Goal: Check status

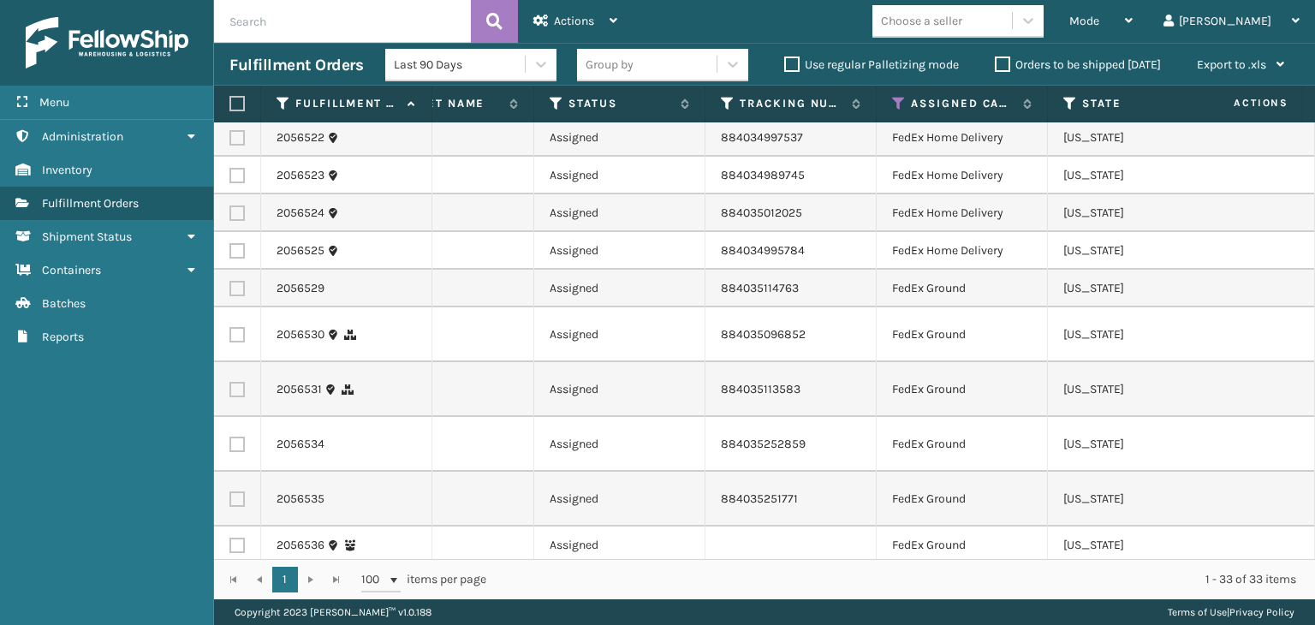
scroll to position [0, 783]
drag, startPoint x: 897, startPoint y: 107, endPoint x: 897, endPoint y: 116, distance: 9.4
click at [897, 107] on icon at bounding box center [898, 103] width 14 height 15
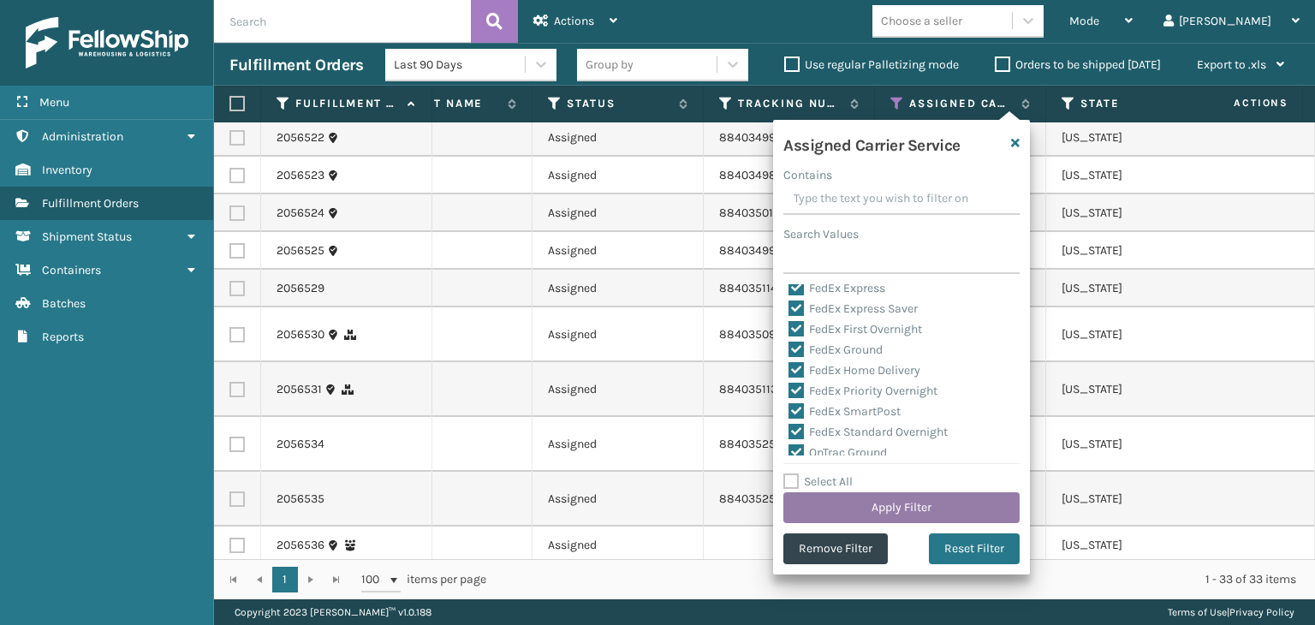
scroll to position [171, 0]
click at [883, 504] on button "Apply Filter" at bounding box center [901, 507] width 236 height 31
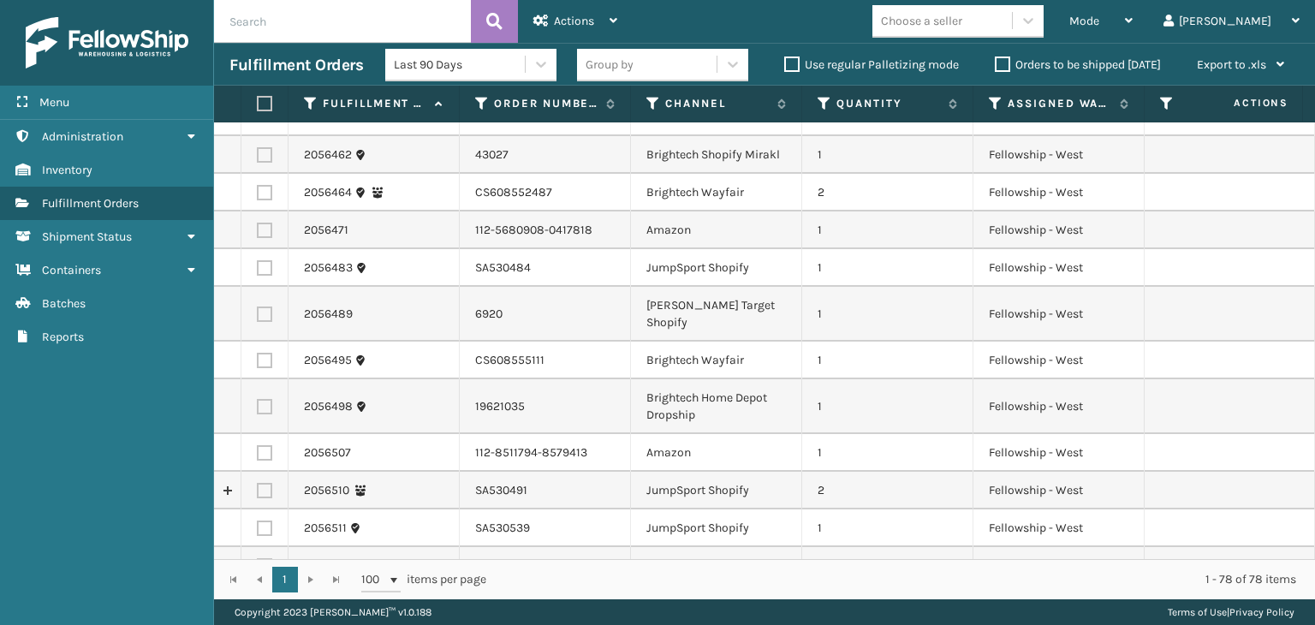
scroll to position [428, 0]
click at [358, 25] on input "text" at bounding box center [342, 21] width 257 height 43
paste input "FG-660L-EAE3"
type input "FG-660L-EAE3"
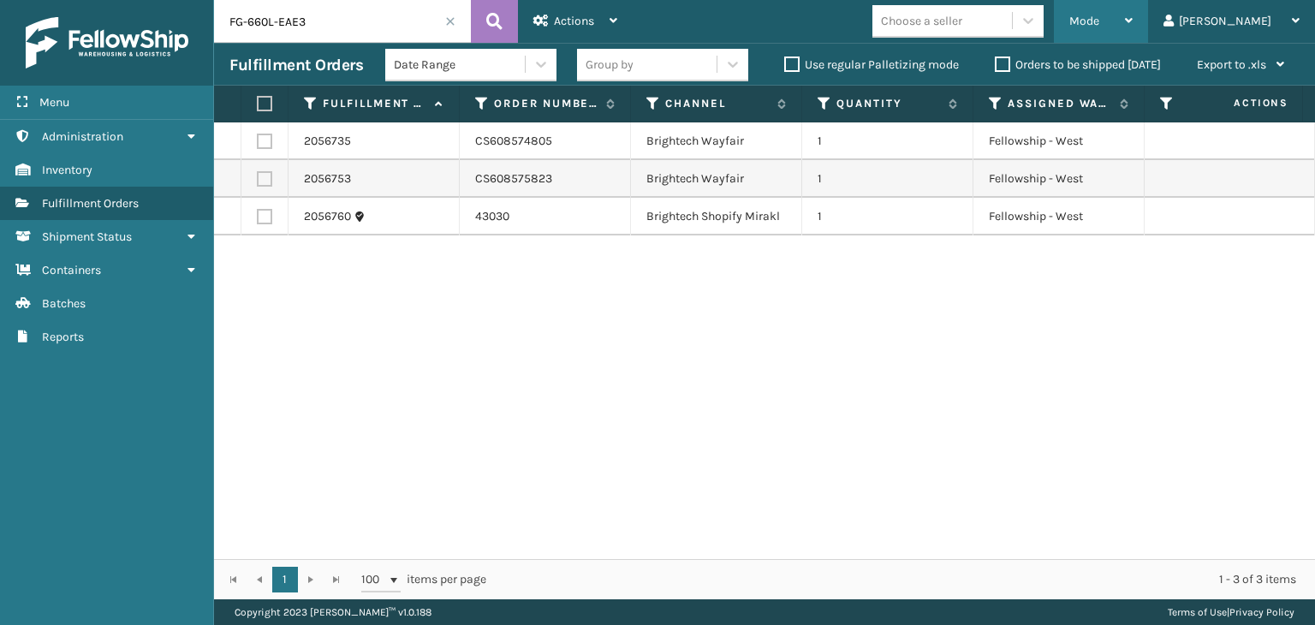
click at [1133, 19] on div "Mode" at bounding box center [1100, 21] width 63 height 43
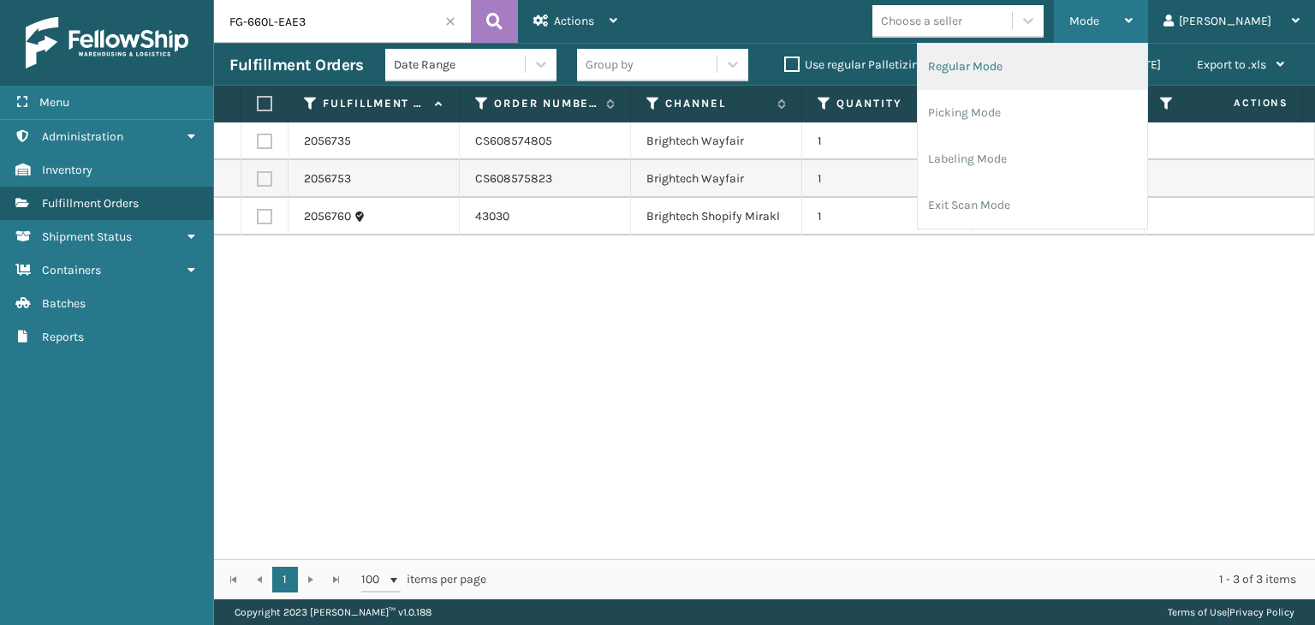
click at [1119, 57] on li "Regular Mode" at bounding box center [1032, 67] width 229 height 46
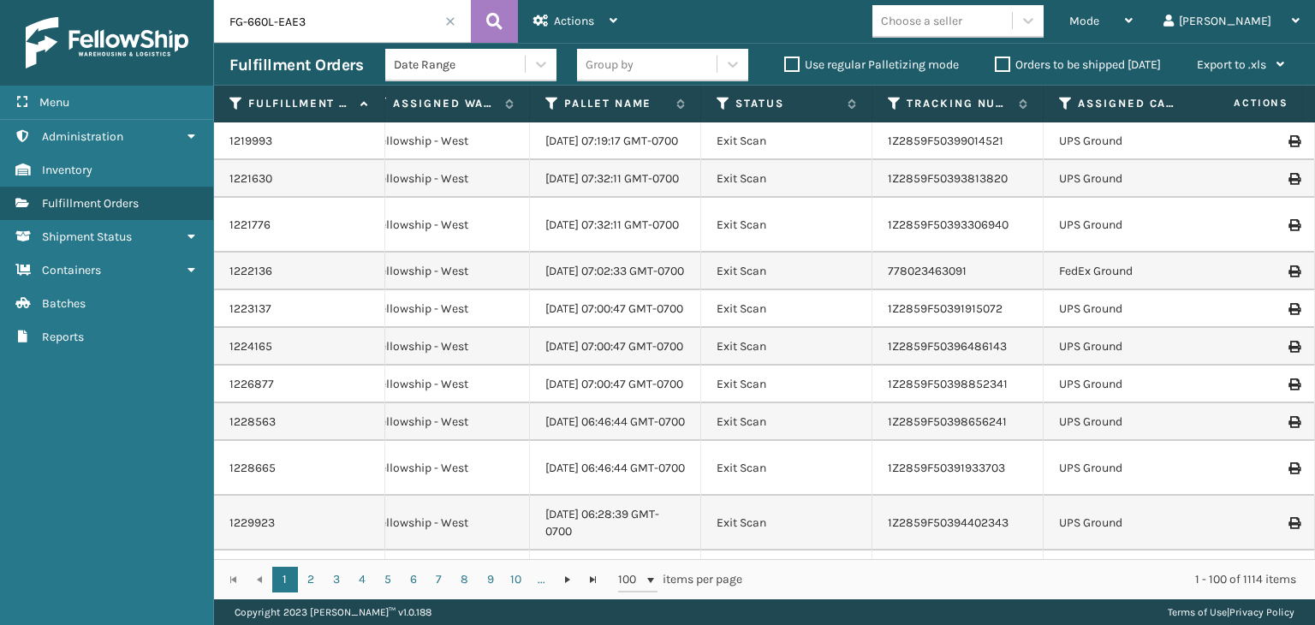
scroll to position [0, 541]
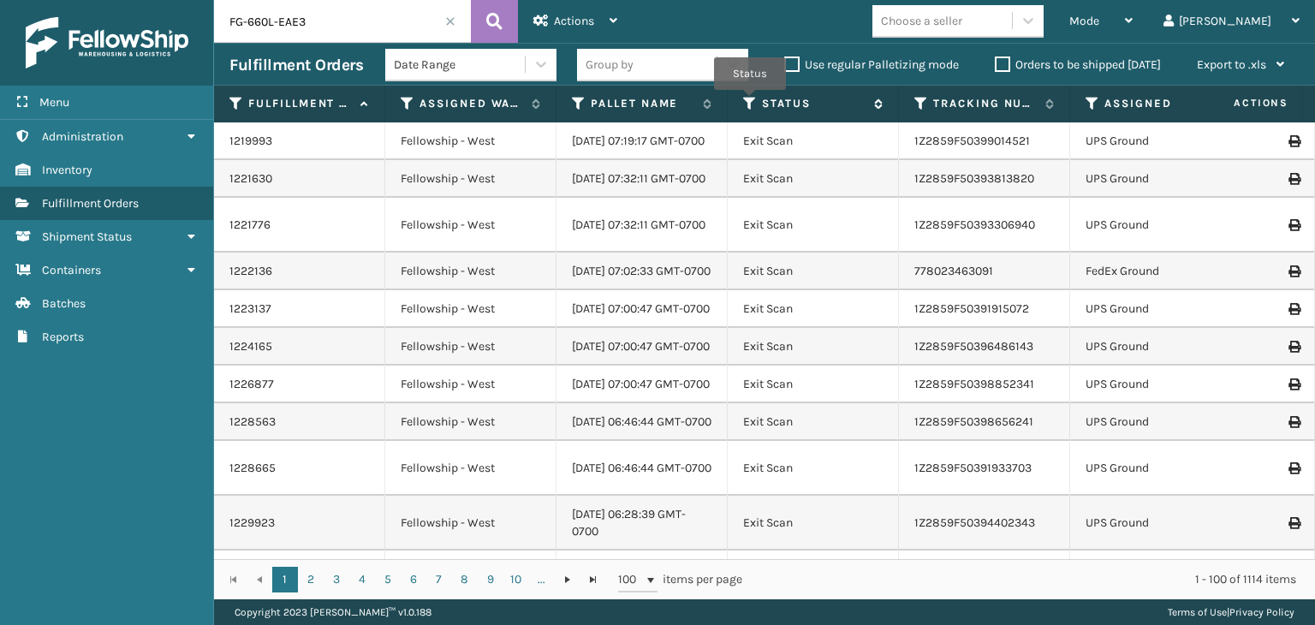
click at [750, 102] on icon at bounding box center [750, 103] width 14 height 15
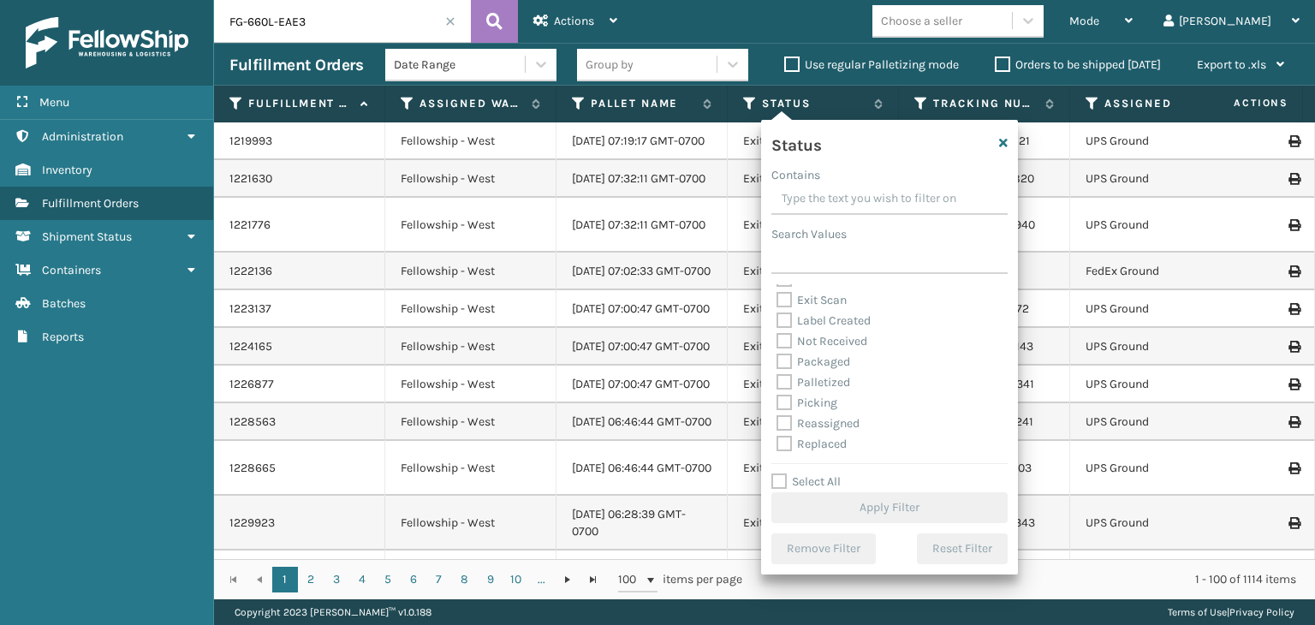
scroll to position [86, 0]
click at [818, 375] on label "Picking" at bounding box center [807, 373] width 61 height 15
click at [777, 374] on input "Picking" at bounding box center [777, 368] width 1 height 11
checkbox input "true"
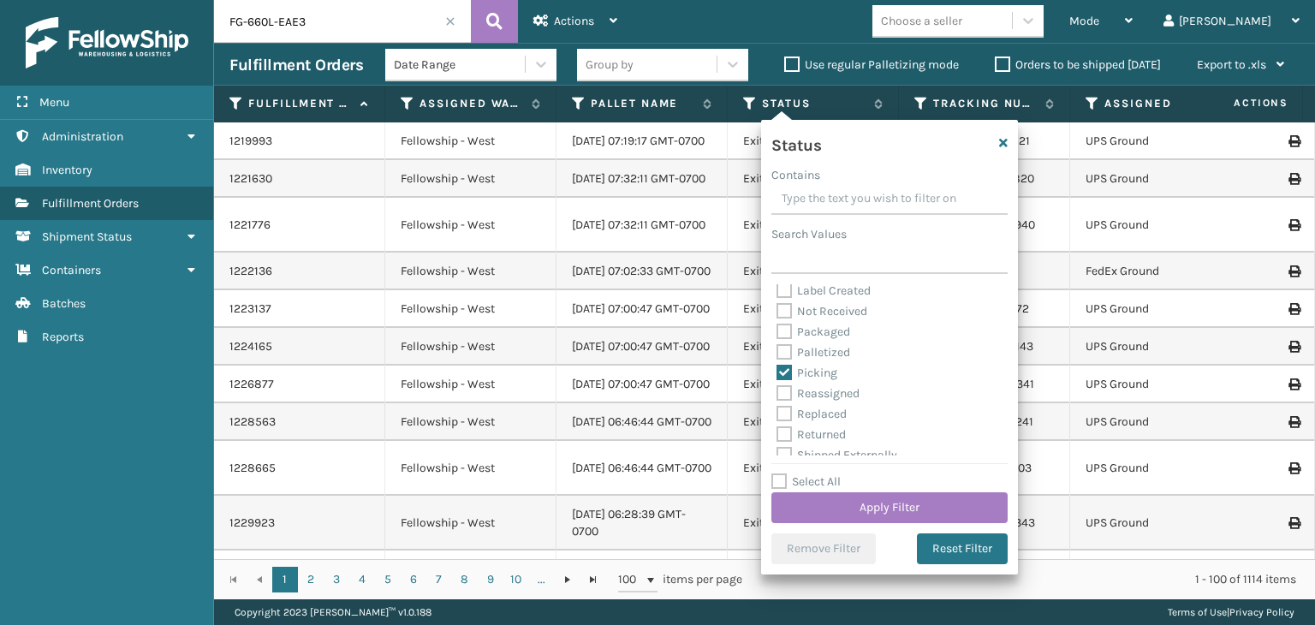
click at [922, 523] on div "Status Contains Search Values Assigned Canceled Entered Exit Scan Label Created…" at bounding box center [889, 347] width 257 height 455
click at [921, 506] on button "Apply Filter" at bounding box center [890, 507] width 236 height 31
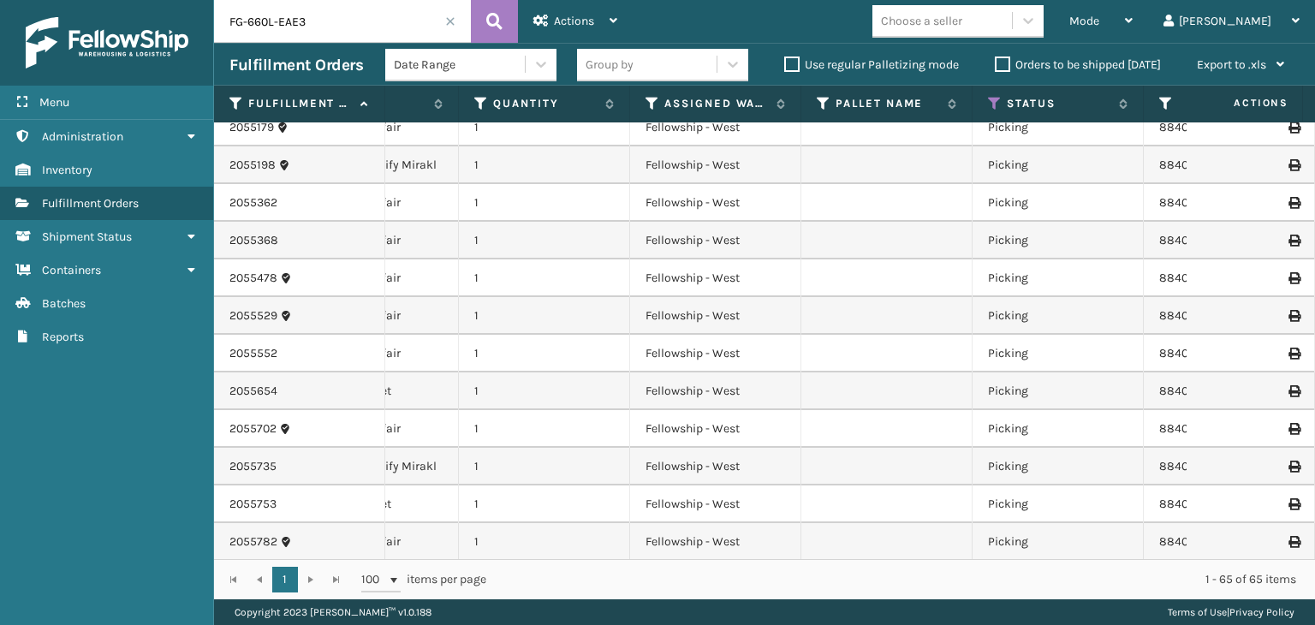
scroll to position [1767, 296]
